Goal: Information Seeking & Learning: Learn about a topic

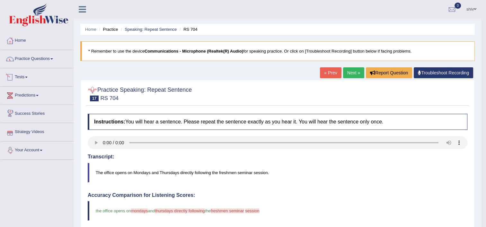
click at [40, 54] on link "Practice Questions" at bounding box center [36, 58] width 73 height 16
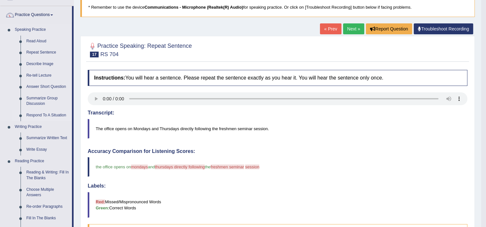
scroll to position [64, 0]
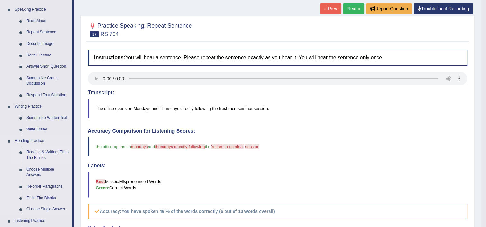
click at [37, 152] on link "Reading & Writing: Fill In The Blanks" at bounding box center [47, 155] width 48 height 17
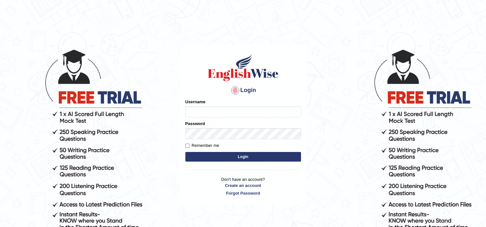
click at [235, 109] on input "Username" at bounding box center [243, 112] width 116 height 11
type input "shiv123"
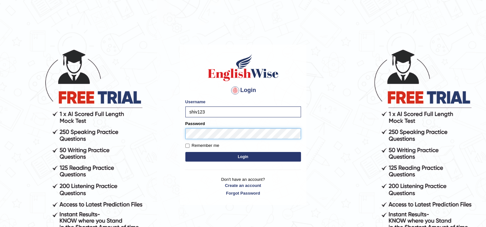
click at [185, 152] on button "Login" at bounding box center [243, 157] width 116 height 10
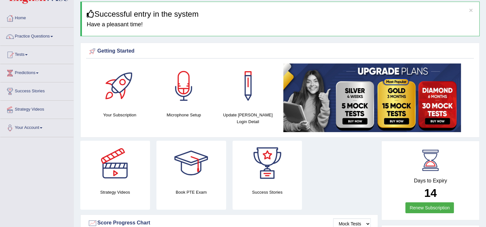
scroll to position [32, 0]
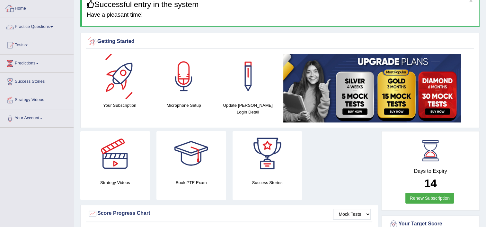
click at [39, 27] on link "Practice Questions" at bounding box center [36, 26] width 73 height 16
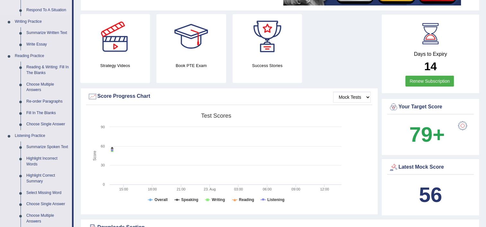
scroll to position [161, 0]
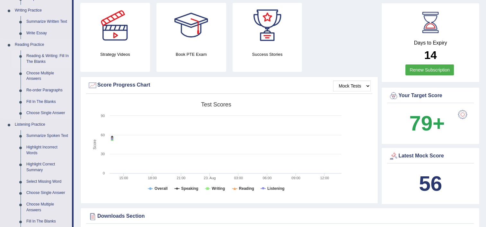
click at [30, 57] on link "Reading & Writing: Fill In The Blanks" at bounding box center [47, 58] width 48 height 17
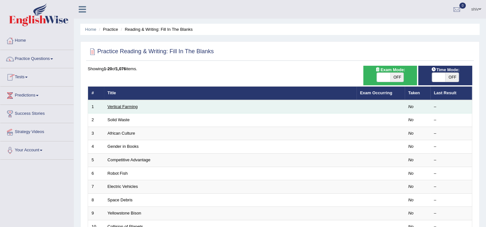
click at [130, 105] on link "Vertical Farming" at bounding box center [123, 106] width 30 height 5
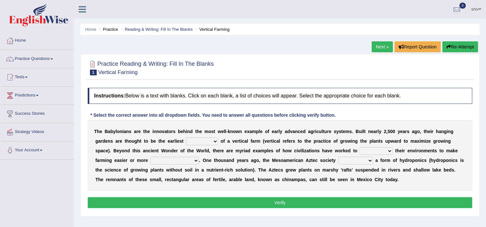
click at [186, 143] on select "prototype failure discredit protocol" at bounding box center [202, 142] width 32 height 8
select select "prototype"
click at [186, 138] on select "prototype failure discredit protocol" at bounding box center [202, 142] width 32 height 8
drag, startPoint x: 291, startPoint y: 153, endPoint x: 293, endPoint y: 148, distance: 5.4
click at [360, 151] on select "manipulate escape respect disarrange" at bounding box center [376, 151] width 33 height 8
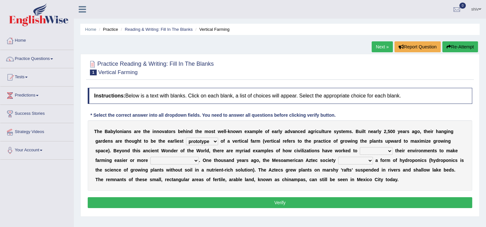
select select "respect"
click at [360, 147] on select "manipulate escape respect disarrange" at bounding box center [376, 151] width 33 height 8
click at [150, 159] on select "productive constructive connective counterproductive" at bounding box center [174, 161] width 48 height 8
select select "productive"
click at [150, 157] on select "productive constructive connective counterproductive" at bounding box center [174, 161] width 48 height 8
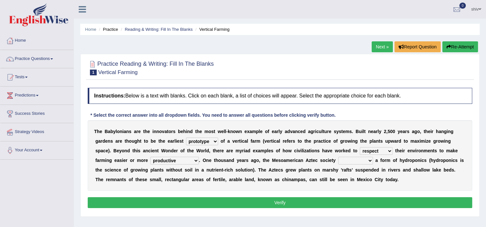
click at [338, 161] on select "domineered volunteered pioneered engineered" at bounding box center [355, 161] width 35 height 8
select select "engineered"
click at [338, 157] on select "domineered volunteered pioneered engineered" at bounding box center [355, 161] width 35 height 8
click at [281, 204] on button "Verify" at bounding box center [280, 203] width 384 height 11
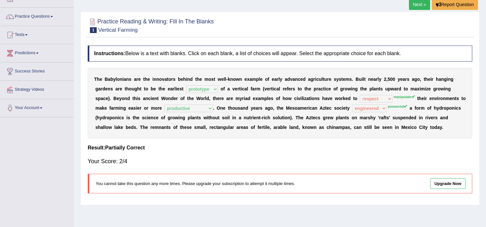
scroll to position [32, 0]
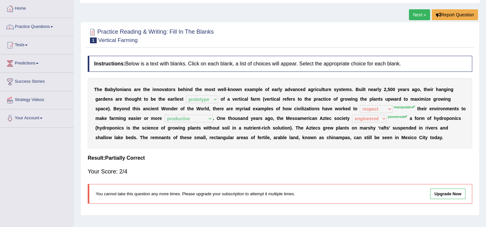
click at [424, 14] on link "Next »" at bounding box center [419, 14] width 21 height 11
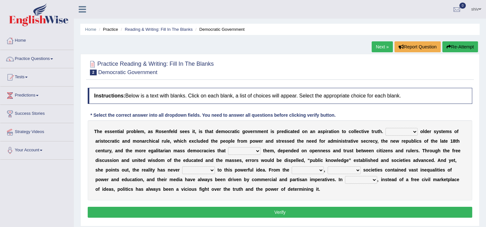
click at [392, 134] on select "Like Unlike Likely Safely" at bounding box center [401, 132] width 32 height 8
select select "Unlike"
click at [385, 128] on select "Like Unlike Likely Safely" at bounding box center [401, 132] width 32 height 8
click at [228, 150] on select "readed grated succeeded printed" at bounding box center [244, 151] width 32 height 8
click at [228, 152] on select "readed grated succeeded printed" at bounding box center [244, 151] width 32 height 8
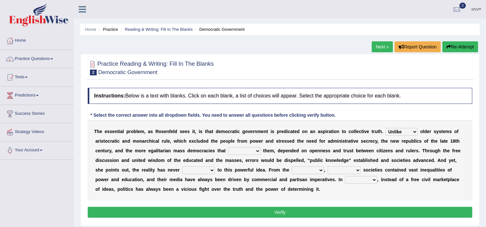
click at [228, 151] on select "readed grated succeeded printed" at bounding box center [244, 151] width 32 height 8
select select "succeeded"
click at [228, 147] on select "readed grated succeeded printed" at bounding box center [244, 151] width 32 height 8
click at [182, 170] on select "saved up stood up brought up lived up" at bounding box center [198, 171] width 33 height 8
select select "lived up"
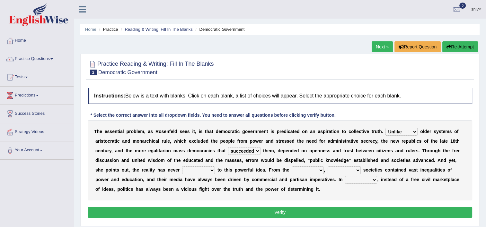
click at [182, 167] on select "saved up stood up brought up lived up" at bounding box center [198, 171] width 33 height 8
click at [292, 171] on select "outset ranged stood caught" at bounding box center [308, 171] width 32 height 8
select select "stood"
click at [292, 167] on select "outset ranged stood caught" at bounding box center [308, 171] width 32 height 8
click at [328, 170] on select "freedom democratic media stilled" at bounding box center [344, 171] width 33 height 8
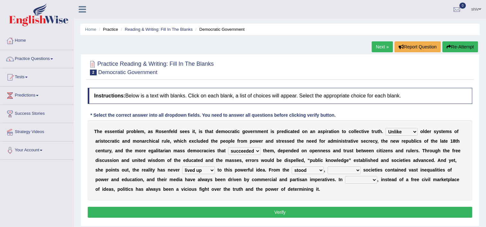
select select "democratic"
click at [328, 167] on select "freedom democratic media stilled" at bounding box center [344, 171] width 33 height 8
click at [292, 172] on select "outset ranged stood caught" at bounding box center [308, 171] width 32 height 8
select select "ranged"
click at [292, 167] on select "outset ranged stood caught" at bounding box center [308, 171] width 32 height 8
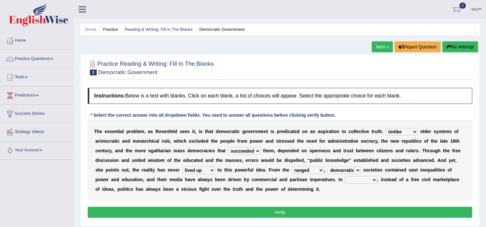
click at [292, 168] on select "outset ranged stood caught" at bounding box center [308, 171] width 32 height 8
click at [345, 178] on select "power practice ideas fought" at bounding box center [361, 180] width 32 height 8
select select "practice"
click at [345, 176] on select "power practice ideas fought" at bounding box center [361, 180] width 32 height 8
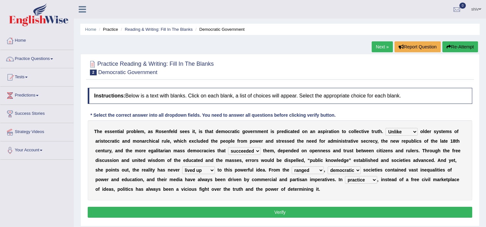
click at [250, 211] on button "Verify" at bounding box center [280, 212] width 384 height 11
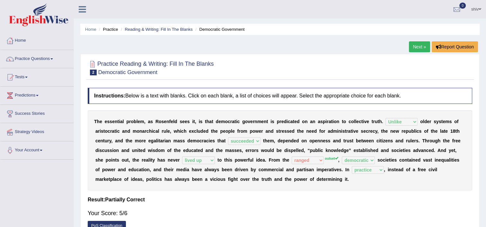
click at [419, 48] on link "Next »" at bounding box center [419, 46] width 21 height 11
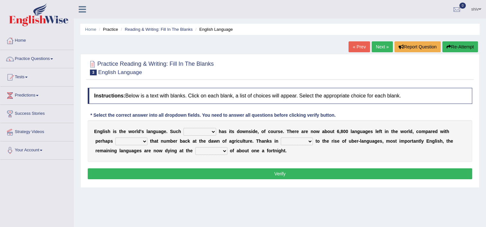
click at [195, 132] on select "power idea subject dominance" at bounding box center [199, 132] width 33 height 8
select select "subject"
click at [183, 128] on select "power idea subject dominance" at bounding box center [199, 132] width 33 height 8
click at [115, 140] on select "rise twice firstly never" at bounding box center [131, 142] width 32 height 8
select select "twice"
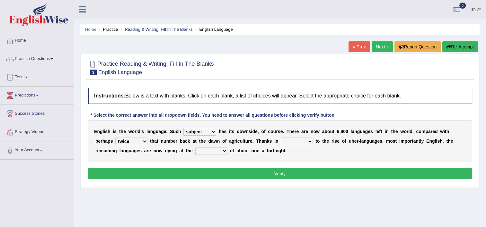
click at [115, 138] on select "rise twice firstly never" at bounding box center [131, 142] width 32 height 8
click at [281, 143] on select "rare start part bother" at bounding box center [297, 142] width 32 height 8
select select "start"
click at [281, 138] on select "rare start part bother" at bounding box center [297, 142] width 32 height 8
click at [122, 140] on select "rise twice firstly never" at bounding box center [131, 142] width 32 height 8
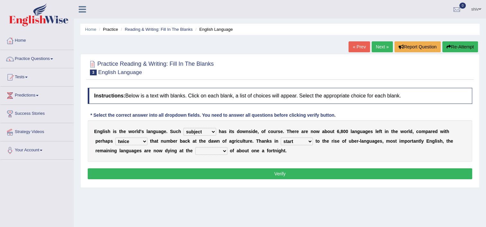
click at [115, 138] on select "rise twice firstly never" at bounding box center [131, 142] width 32 height 8
click at [389, 50] on link "Next »" at bounding box center [382, 46] width 21 height 11
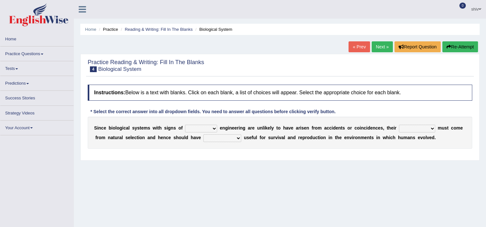
click at [356, 49] on link "« Prev" at bounding box center [358, 46] width 21 height 11
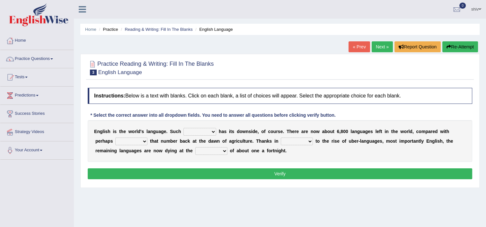
click at [200, 133] on select "power idea subject dominance" at bounding box center [199, 132] width 33 height 8
select select "subject"
click at [183, 128] on select "power idea subject dominance" at bounding box center [199, 132] width 33 height 8
click at [147, 141] on b at bounding box center [148, 141] width 3 height 5
click at [115, 142] on select "rise twice firstly never" at bounding box center [131, 142] width 32 height 8
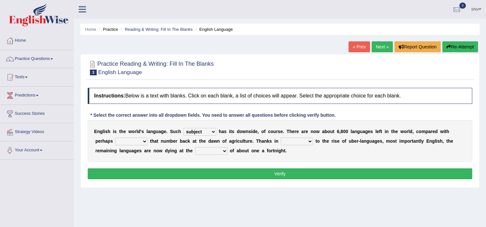
select select "twice"
click at [115, 138] on select "rise twice firstly never" at bounding box center [131, 142] width 32 height 8
click at [281, 144] on select "rare start part bother" at bounding box center [297, 142] width 32 height 8
select select "start"
click at [281, 138] on select "rare start part bother" at bounding box center [297, 142] width 32 height 8
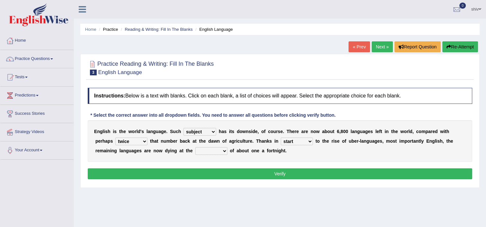
click at [195, 152] on select "state rate wait great" at bounding box center [211, 151] width 32 height 8
select select "rate"
click at [195, 147] on select "state rate wait great" at bounding box center [211, 151] width 32 height 8
click at [173, 171] on button "Verify" at bounding box center [280, 174] width 384 height 11
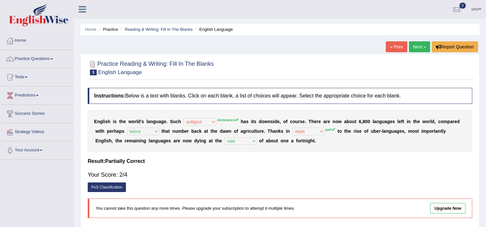
click at [423, 44] on link "Next »" at bounding box center [419, 46] width 21 height 11
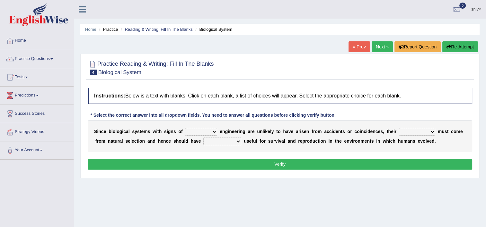
click at [194, 131] on select "system national extra complex" at bounding box center [201, 132] width 32 height 8
select select "system"
click at [185, 128] on select "system national extra complex" at bounding box center [201, 132] width 32 height 8
click at [399, 132] on select "presence organisation registration structures" at bounding box center [417, 132] width 36 height 8
select select "presence"
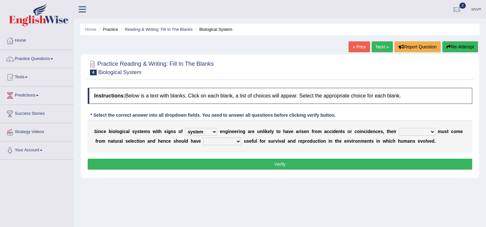
click at [399, 128] on select "presence organisation registration structures" at bounding box center [417, 132] width 36 height 8
click at [219, 136] on div "S i n c e b i o l o g i c a l s y s t e m s w i t h s i g n s o f system nation…" at bounding box center [280, 136] width 384 height 32
click at [203, 139] on select "functions cultures samples introductions" at bounding box center [222, 142] width 38 height 8
select select "functions"
click at [203, 138] on select "functions cultures samples introductions" at bounding box center [222, 142] width 38 height 8
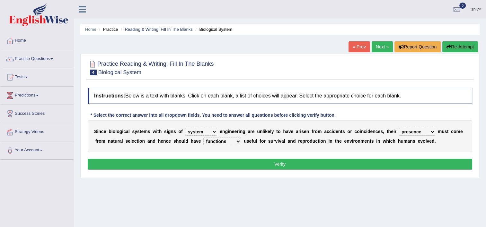
click at [209, 166] on button "Verify" at bounding box center [280, 164] width 384 height 11
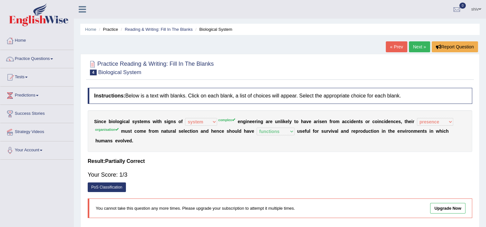
click at [412, 45] on link "Next »" at bounding box center [419, 46] width 21 height 11
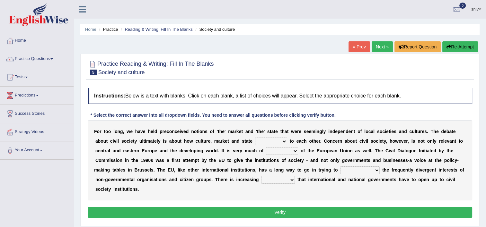
click at [240, 136] on div "F o r t o o l o n g , w e h a v e h e l d p r e c o n c e i v e d n o t i o n s…" at bounding box center [280, 160] width 384 height 80
click at [255, 141] on select "stay relate bring telling" at bounding box center [271, 142] width 32 height 8
select select "relate"
click at [255, 138] on select "stay relate bring telling" at bounding box center [271, 142] width 32 height 8
click at [266, 150] on select "interest brought shown suspect" at bounding box center [282, 151] width 32 height 8
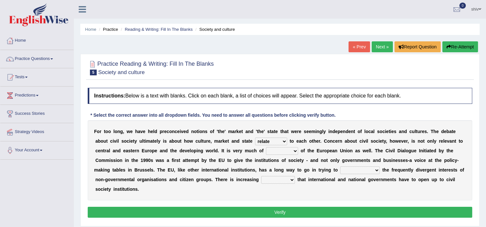
select select "interest"
click at [266, 147] on select "interest brought shown suspect" at bounding box center [282, 151] width 32 height 8
click at [340, 169] on select "indulge express supreme accommodate" at bounding box center [360, 171] width 40 height 8
select select "accommodate"
click at [340, 167] on select "indulge express supreme accommodate" at bounding box center [360, 171] width 40 height 8
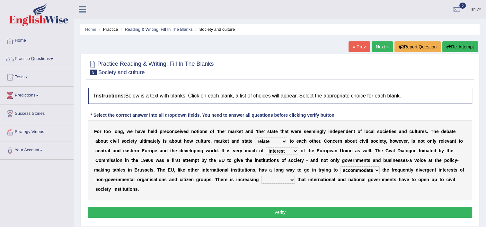
click at [261, 180] on select "tolerance expression recognition sample" at bounding box center [278, 180] width 34 height 8
select select "expression"
click at [261, 176] on select "tolerance expression recognition sample" at bounding box center [278, 180] width 34 height 8
click at [330, 207] on button "Verify" at bounding box center [280, 212] width 384 height 11
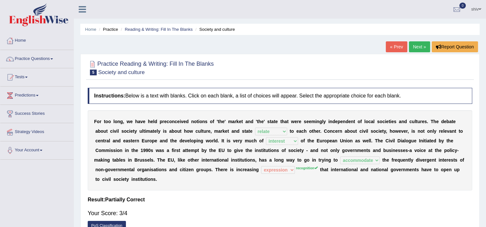
click at [424, 48] on link "Next »" at bounding box center [419, 46] width 21 height 11
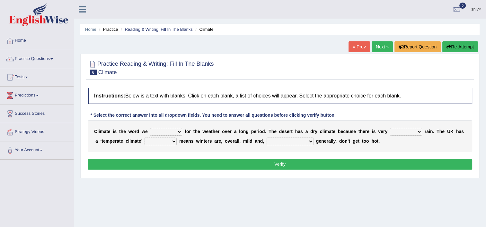
click at [172, 131] on select "give take use throw" at bounding box center [166, 132] width 32 height 8
select select "use"
click at [150, 128] on select "give take use throw" at bounding box center [166, 132] width 32 height 8
click at [390, 131] on select "much little least less" at bounding box center [406, 132] width 32 height 8
select select "little"
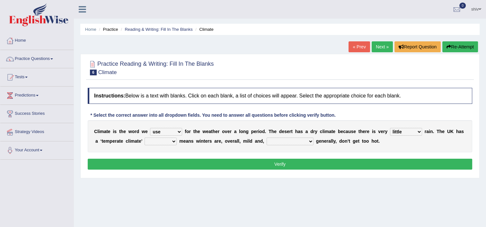
click at [390, 128] on select "much little least less" at bounding box center [406, 132] width 32 height 8
click at [154, 138] on select "when where which where" at bounding box center [161, 142] width 32 height 8
select select "which"
click at [145, 138] on select "when where which where" at bounding box center [161, 142] width 32 height 8
click at [267, 141] on select "weather [PERSON_NAME] [PERSON_NAME] warmer" at bounding box center [290, 142] width 47 height 8
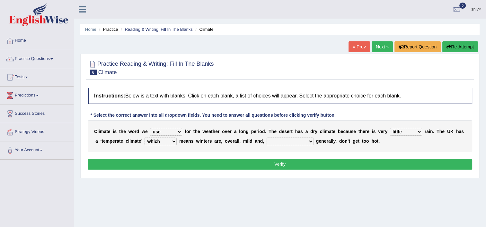
select select "[PERSON_NAME]"
click at [267, 138] on select "weather [PERSON_NAME] [PERSON_NAME] warmer" at bounding box center [290, 142] width 47 height 8
click at [277, 163] on button "Verify" at bounding box center [280, 164] width 384 height 11
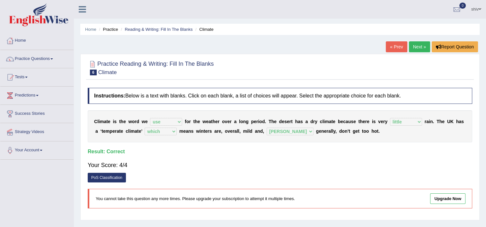
click at [420, 48] on link "Next »" at bounding box center [419, 46] width 21 height 11
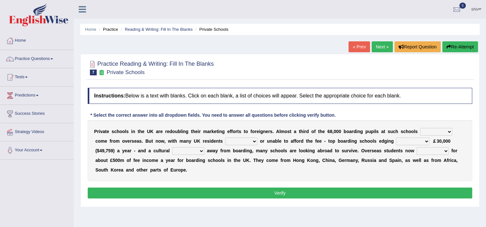
click at [420, 131] on select "all set already great news" at bounding box center [436, 132] width 32 height 8
select select "already"
click at [420, 128] on select "all set already great news" at bounding box center [436, 132] width 32 height 8
click at [225, 140] on select "answering unwilling realising storing" at bounding box center [241, 142] width 32 height 8
click at [225, 138] on select "answering unwilling realising storing" at bounding box center [241, 142] width 32 height 8
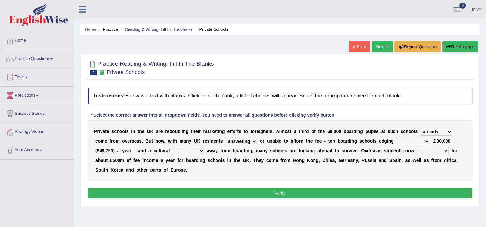
click at [225, 142] on select "answering unwilling realising storing" at bounding box center [241, 142] width 32 height 8
select select "unwilling"
click at [225, 138] on select "answering unwilling realising storing" at bounding box center [241, 142] width 32 height 8
click at [396, 145] on select "rewards towards notification amounting" at bounding box center [412, 142] width 33 height 8
select select "amounting"
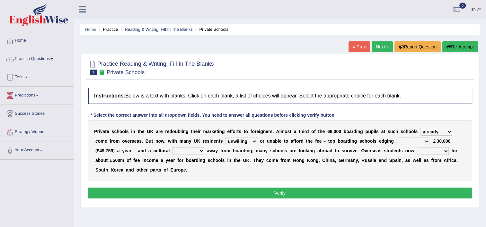
click at [396, 138] on select "rewards towards notification amounting" at bounding box center [412, 142] width 33 height 8
click at [146, 155] on div "P r i v a t e s c h o o l s i n t h e U K a r e r e d o u b l i n g t h e i r m…" at bounding box center [280, 150] width 384 height 61
click at [172, 154] on select "go rattle shatter shift" at bounding box center [188, 151] width 32 height 8
select select "shift"
click at [172, 147] on select "go rattle shatter shift" at bounding box center [188, 151] width 32 height 8
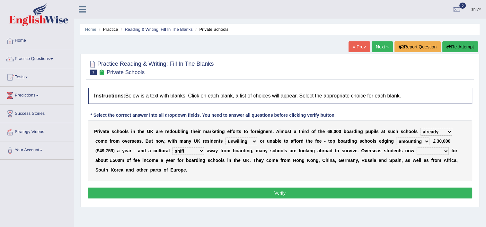
click at [417, 151] on select "hold think account say" at bounding box center [433, 151] width 32 height 8
select select "account"
click at [417, 147] on select "hold think account say" at bounding box center [433, 151] width 32 height 8
click at [262, 188] on button "Verify" at bounding box center [280, 193] width 384 height 11
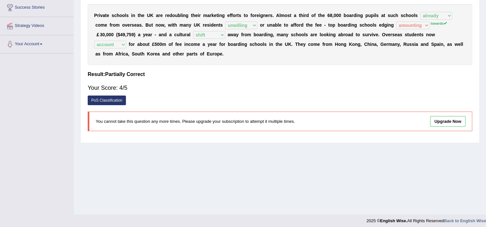
scroll to position [110, 0]
